Goal: Find specific page/section: Find specific page/section

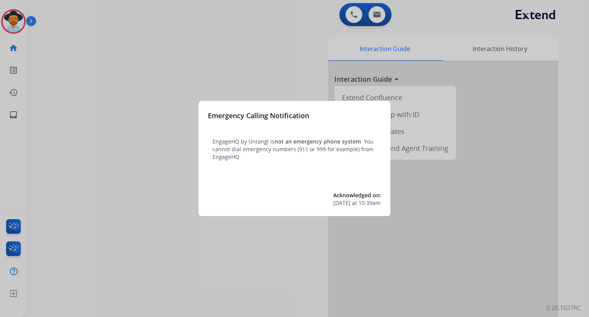
click at [572, 122] on div at bounding box center [294, 158] width 589 height 317
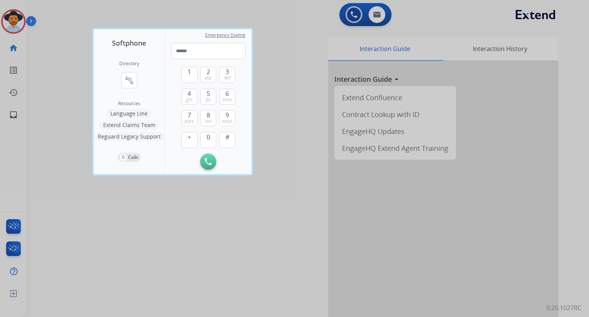
click at [572, 122] on div at bounding box center [294, 158] width 589 height 317
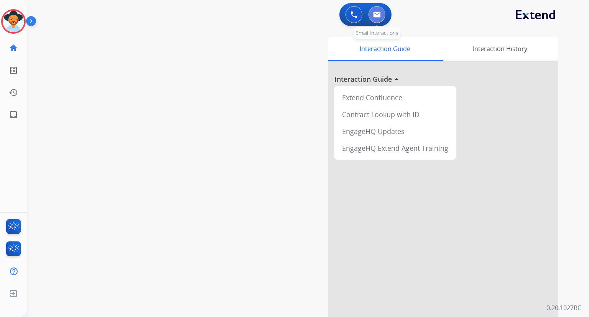
click at [380, 17] on img at bounding box center [377, 15] width 8 height 6
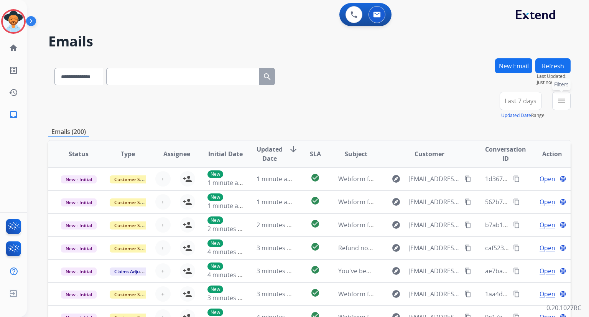
click at [562, 99] on mat-icon "menu" at bounding box center [561, 100] width 9 height 9
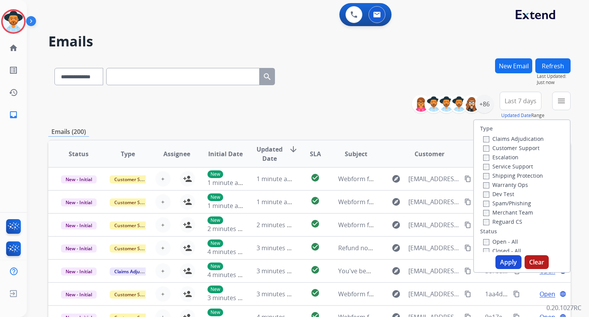
click at [522, 147] on label "Customer Support" at bounding box center [511, 147] width 56 height 7
click at [518, 176] on label "Shipping Protection" at bounding box center [513, 175] width 60 height 7
click at [505, 220] on label "Reguard CS" at bounding box center [502, 221] width 39 height 7
click at [512, 261] on button "Apply" at bounding box center [508, 262] width 26 height 14
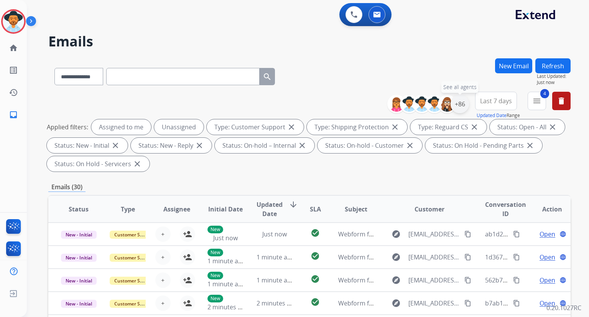
click at [463, 103] on div "+86" at bounding box center [460, 104] width 18 height 18
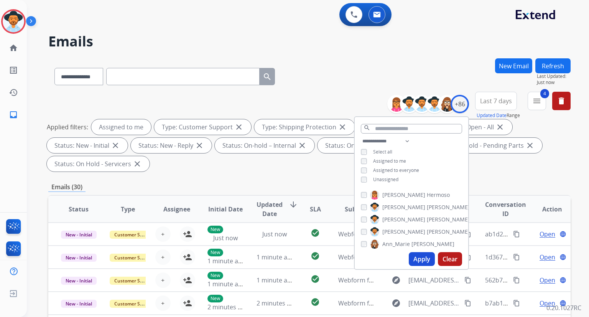
click at [426, 262] on button "Apply" at bounding box center [422, 259] width 26 height 14
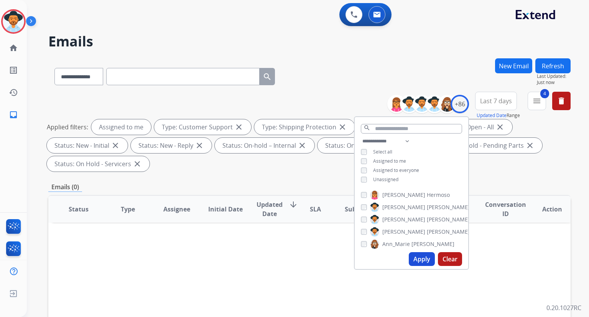
click at [336, 171] on div "Applied filters: Assigned to me Type: Customer Support close Type: Shipping Pro…" at bounding box center [308, 145] width 522 height 52
